Goal: Transaction & Acquisition: Purchase product/service

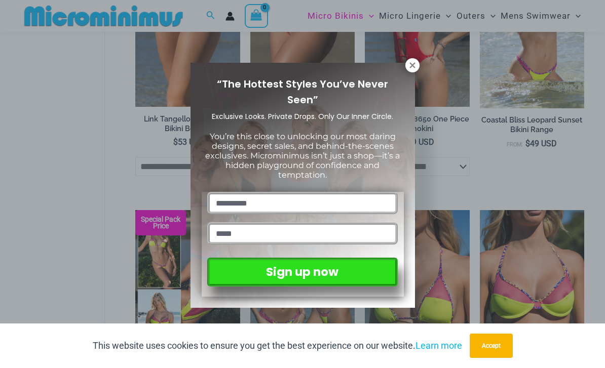
scroll to position [1207, 0]
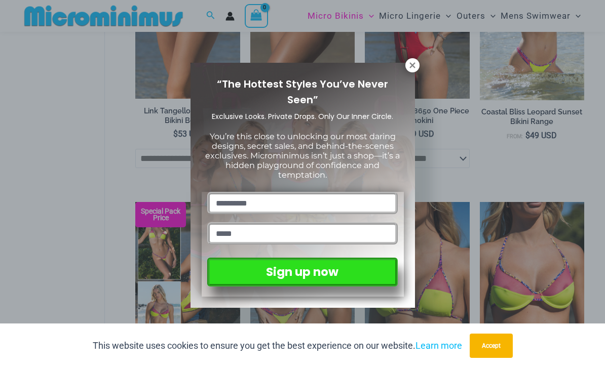
click at [412, 67] on icon at bounding box center [412, 65] width 9 height 9
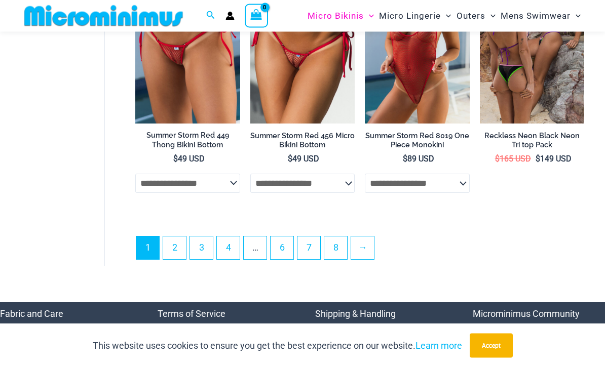
scroll to position [2223, 0]
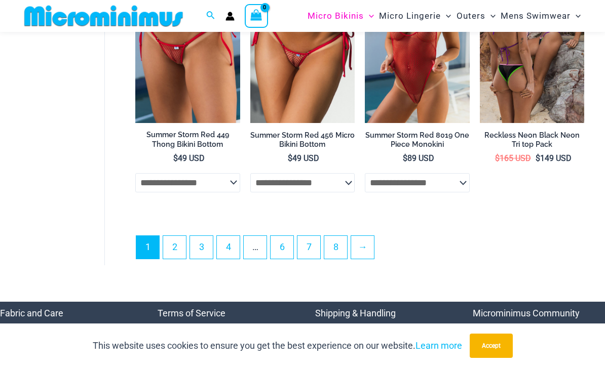
click at [172, 247] on link "2" at bounding box center [174, 247] width 23 height 23
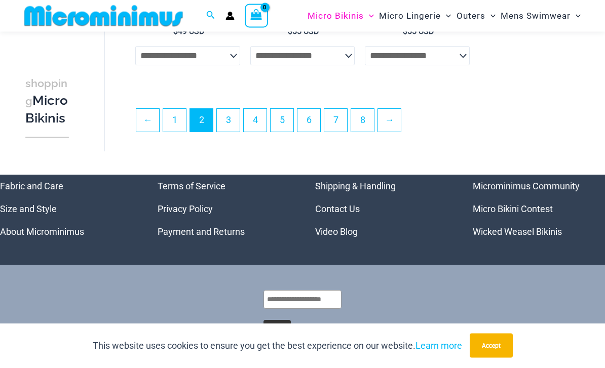
scroll to position [2103, 0]
click at [233, 127] on link "3" at bounding box center [228, 120] width 23 height 23
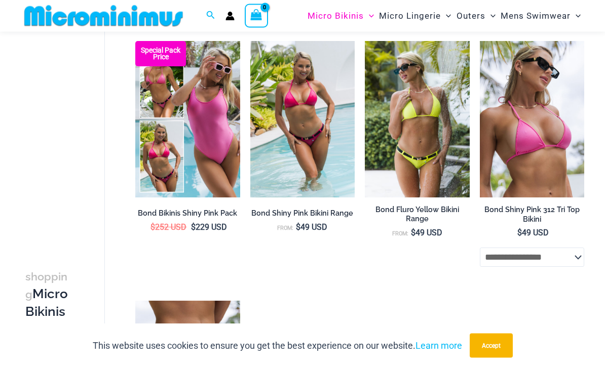
scroll to position [331, 0]
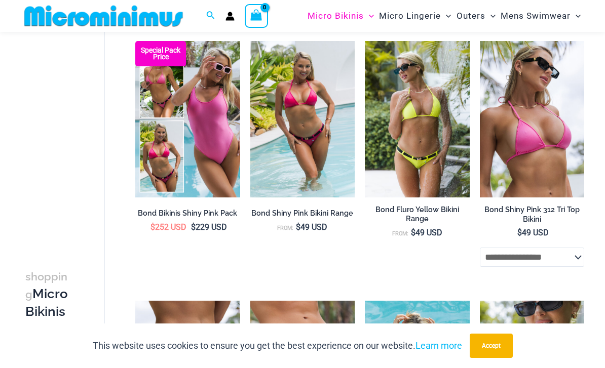
click at [365, 41] on img at bounding box center [365, 41] width 0 height 0
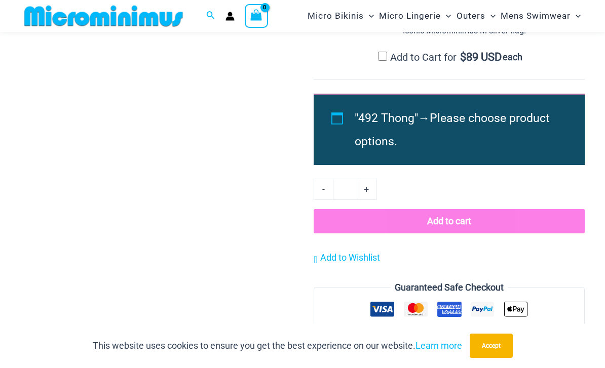
scroll to position [960, 0]
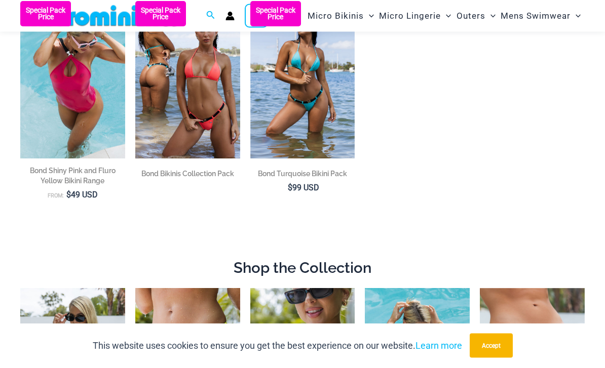
scroll to position [369, 0]
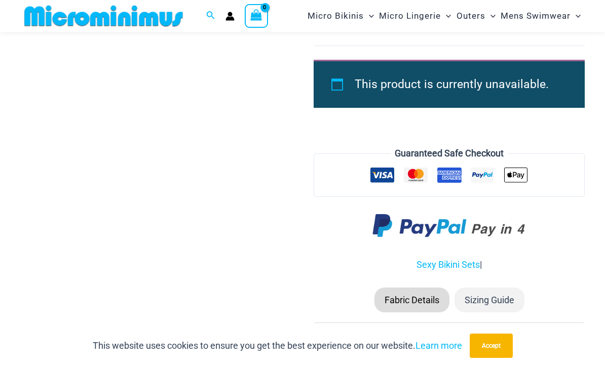
scroll to position [1056, 0]
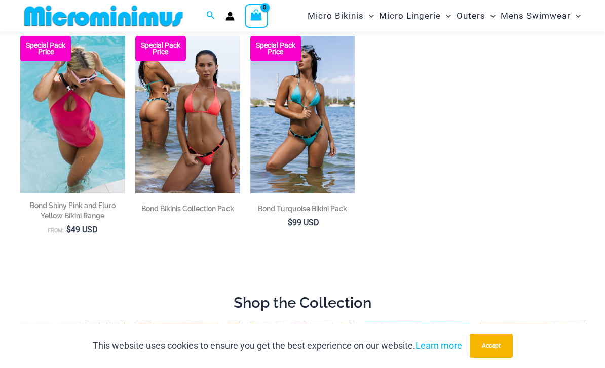
scroll to position [326, 0]
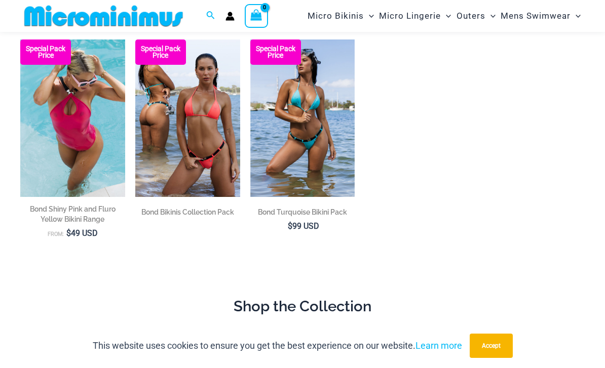
click at [250, 40] on img at bounding box center [250, 40] width 0 height 0
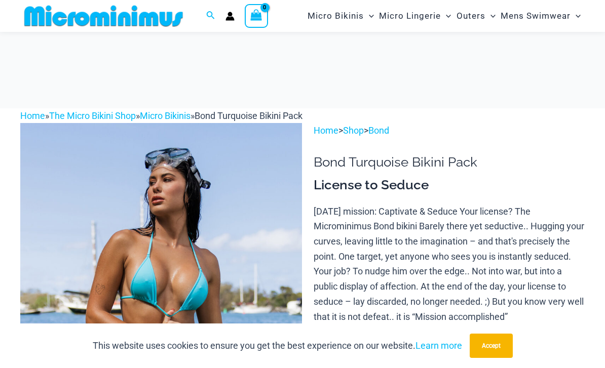
scroll to position [1549, 0]
